Goal: Information Seeking & Learning: Understand process/instructions

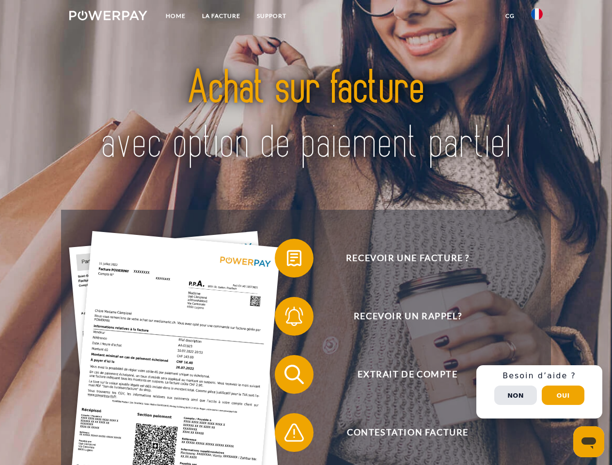
click at [108, 17] on img at bounding box center [108, 16] width 78 height 10
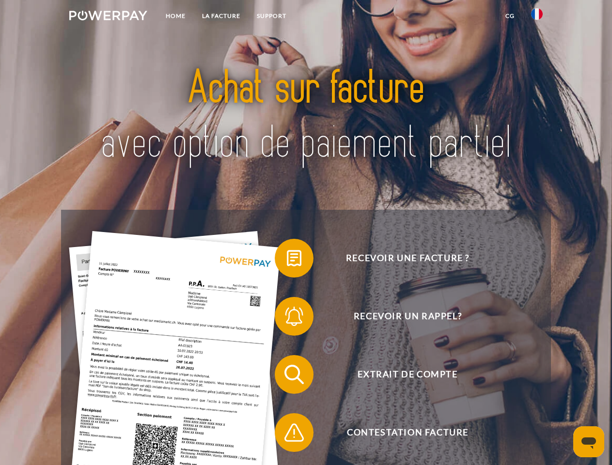
click at [537, 17] on img at bounding box center [537, 14] width 12 height 12
click at [510, 16] on link "CG" at bounding box center [510, 15] width 26 height 17
click at [287, 260] on span at bounding box center [279, 258] width 48 height 48
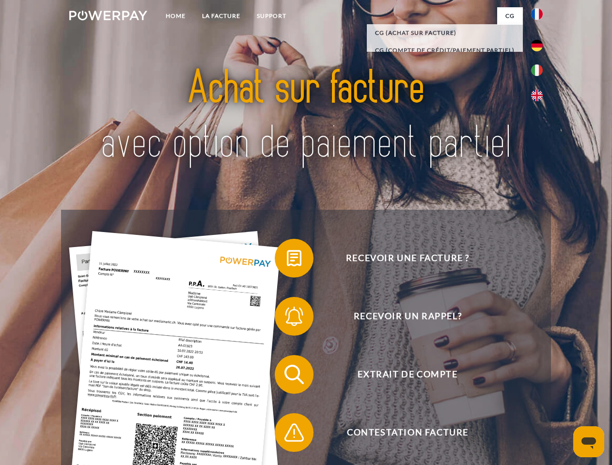
click at [287, 318] on span at bounding box center [279, 316] width 48 height 48
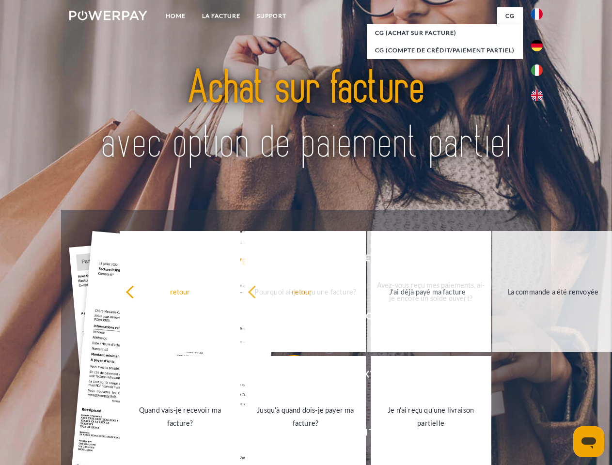
click at [287, 376] on link "Jusqu'à quand dois-je payer ma facture?" at bounding box center [305, 416] width 121 height 121
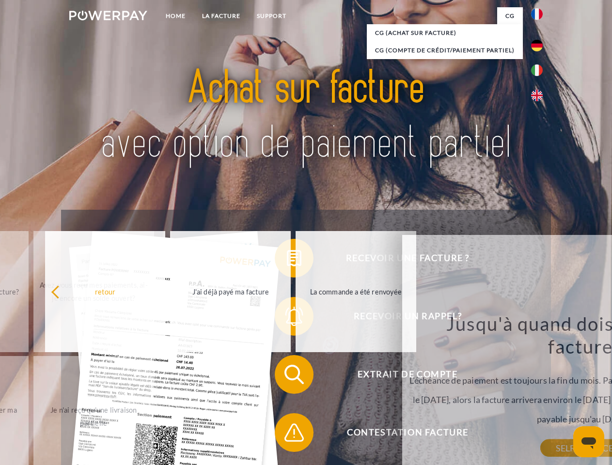
click at [287, 434] on span at bounding box center [279, 432] width 48 height 48
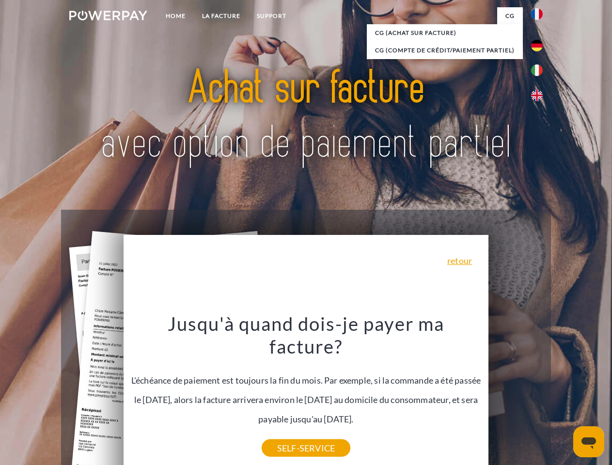
click at [539, 392] on div "Recevoir une facture ? Recevoir un rappel? Extrait de compte retour" at bounding box center [305, 403] width 489 height 387
click at [515, 394] on span "Extrait de compte" at bounding box center [407, 374] width 237 height 39
click at [563, 395] on header "Home LA FACTURE Support" at bounding box center [306, 334] width 612 height 669
